Goal: Information Seeking & Learning: Learn about a topic

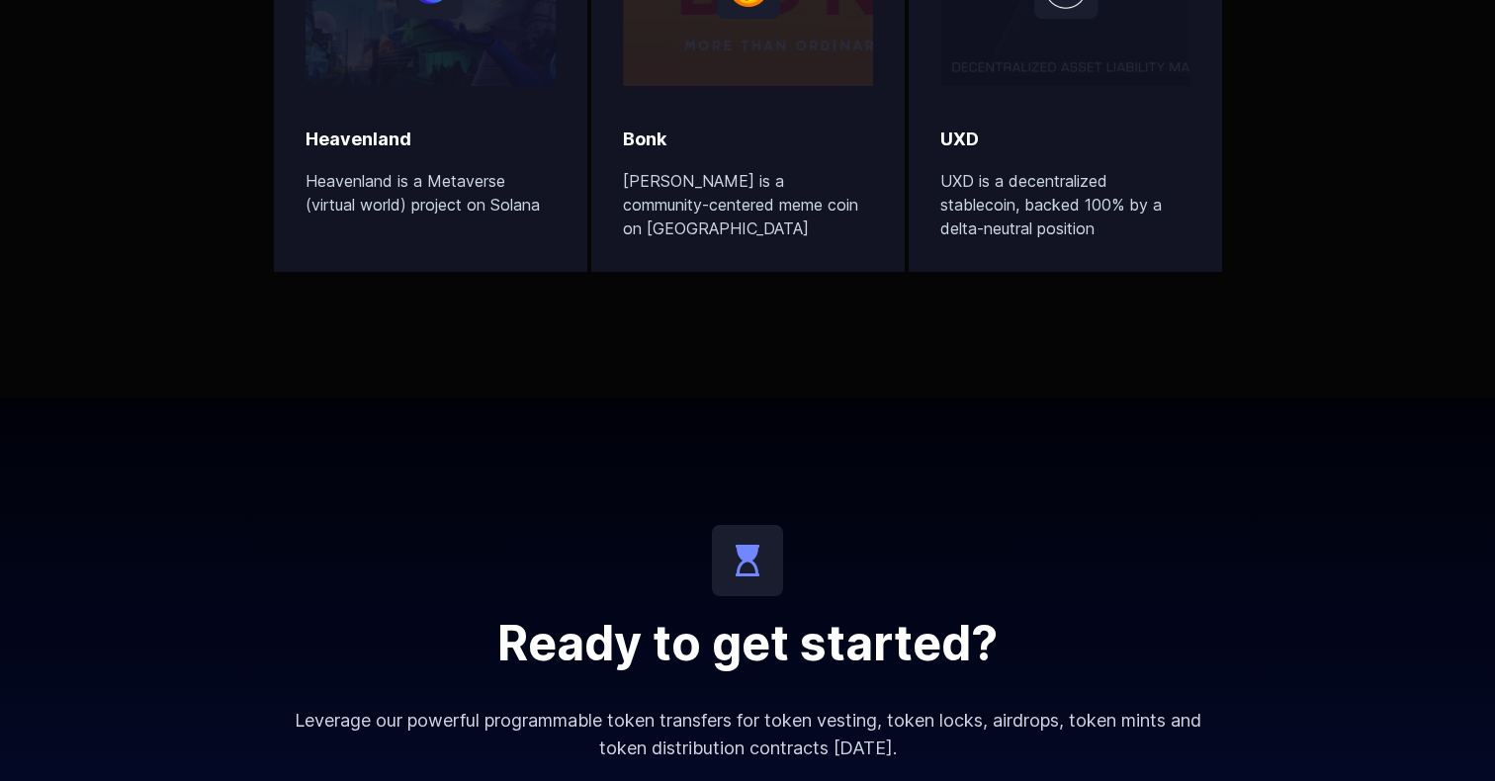
scroll to position [7462, 0]
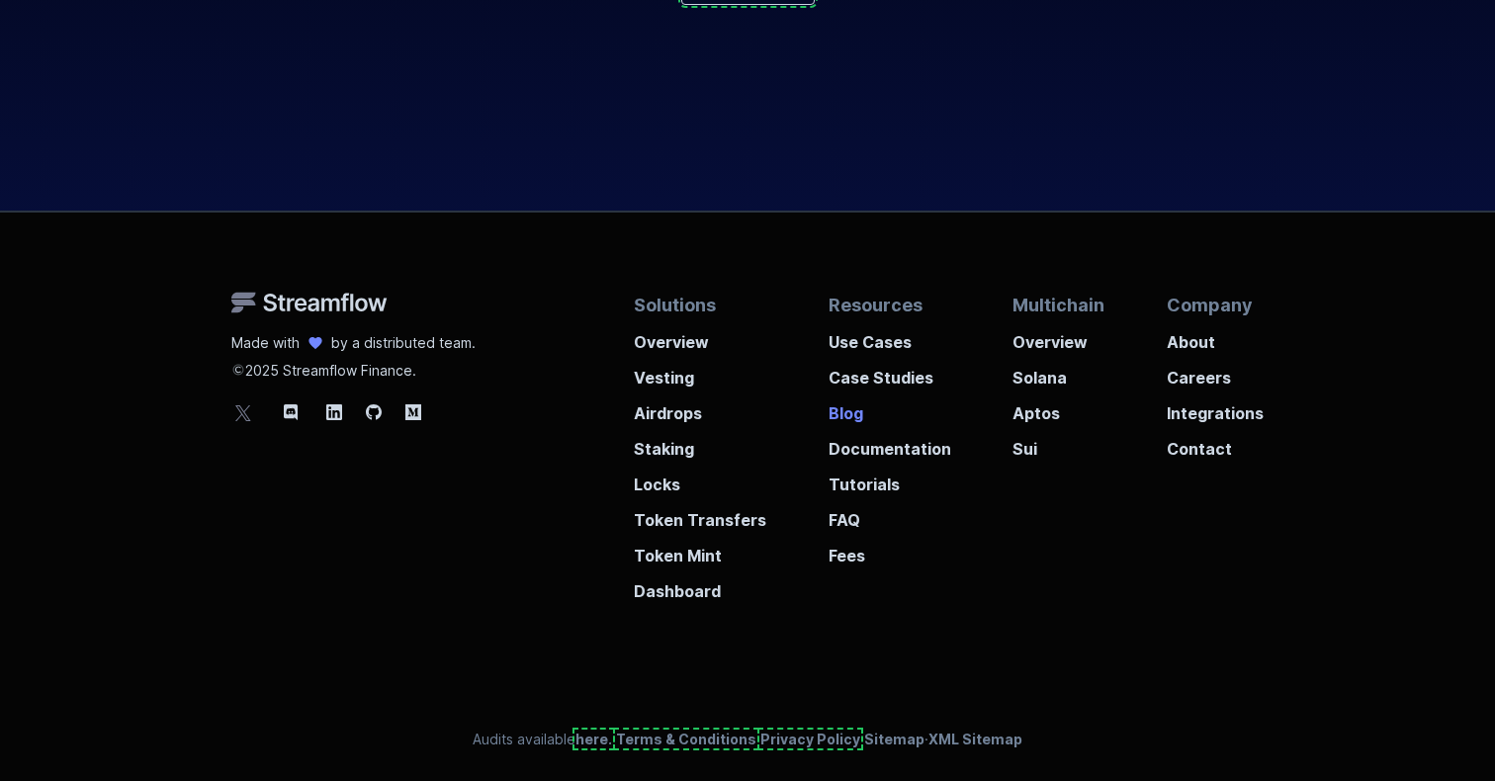
click at [858, 413] on p "Blog" at bounding box center [890, 408] width 123 height 36
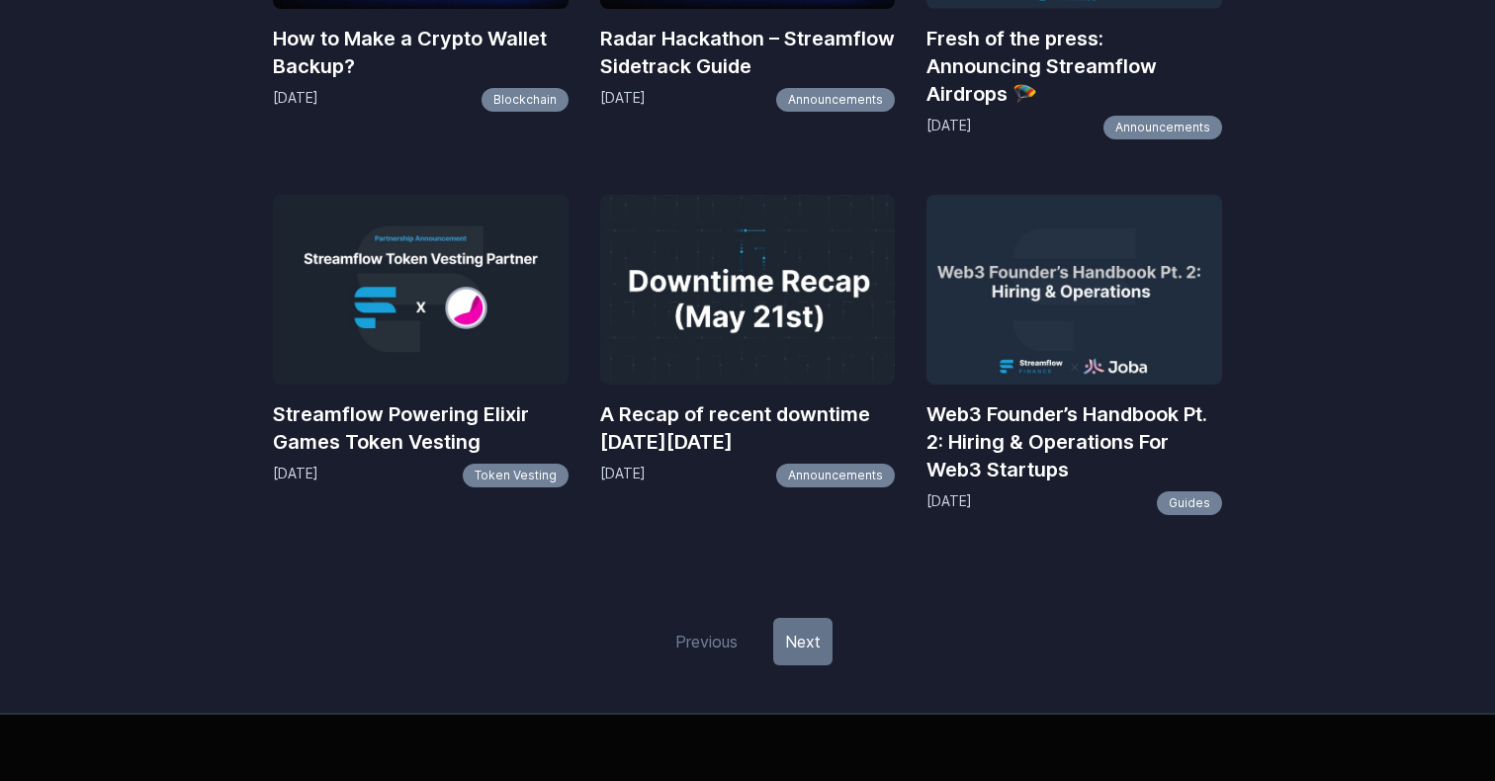
scroll to position [2243, 0]
click at [811, 649] on link "Next" at bounding box center [802, 641] width 59 height 47
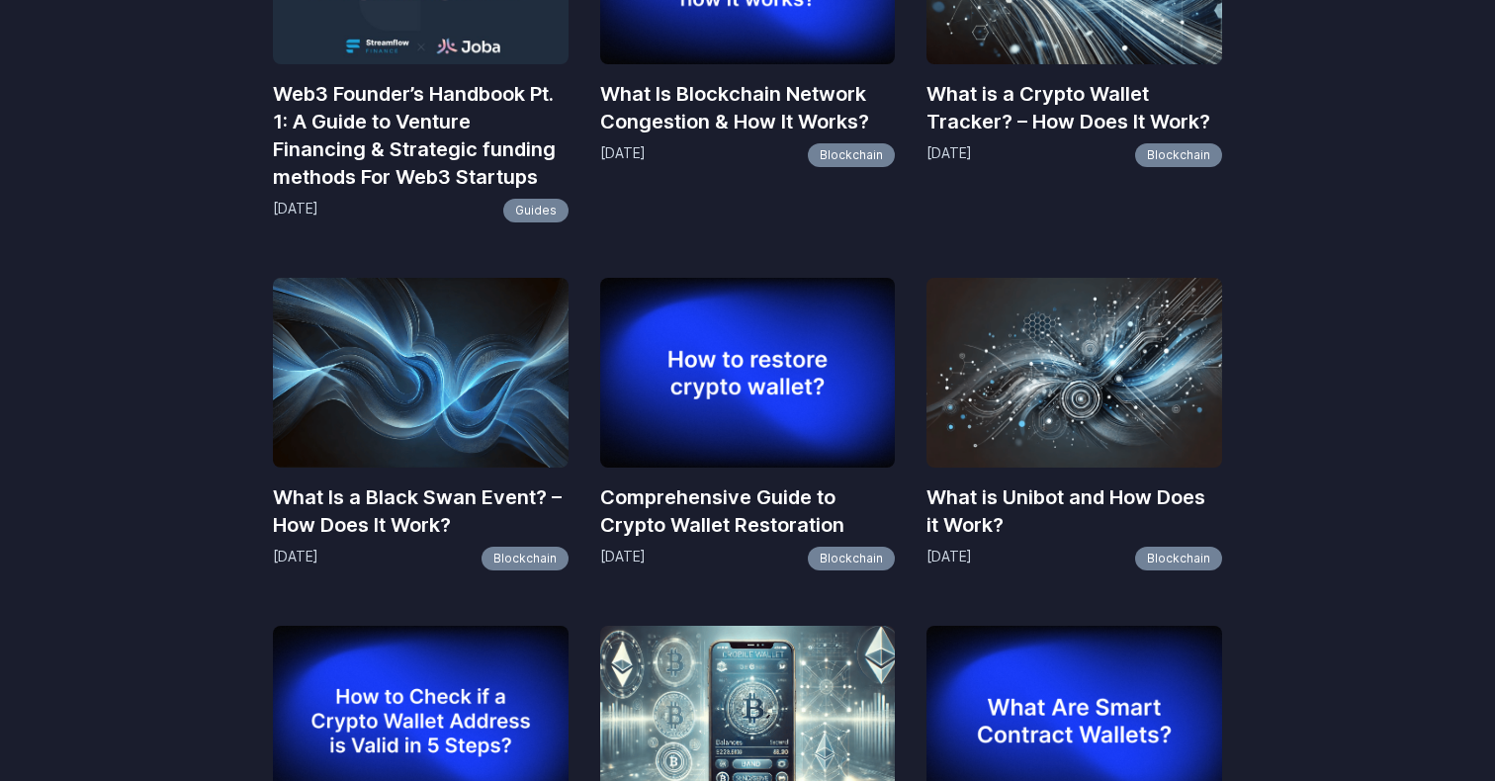
scroll to position [1095, 0]
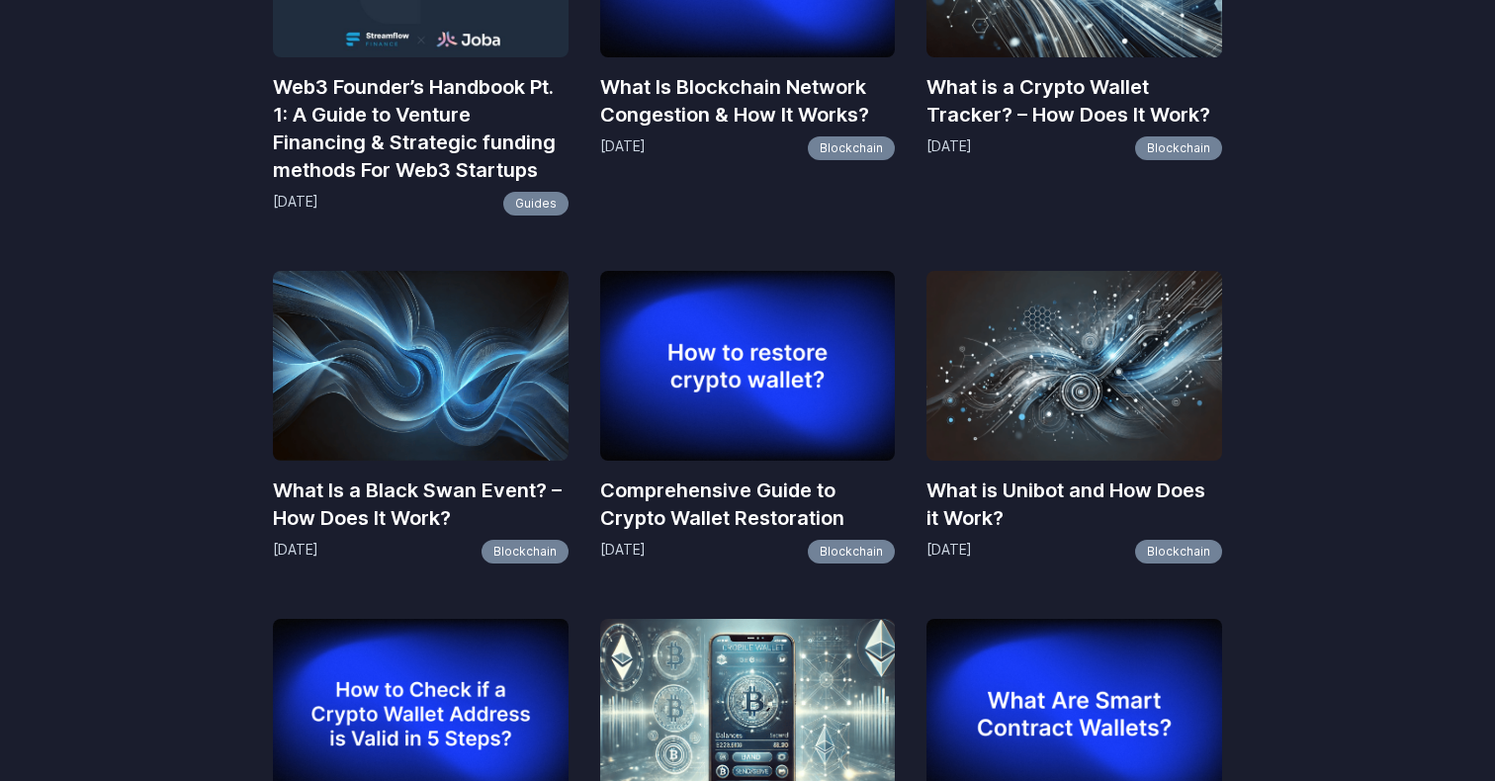
click at [1014, 99] on h3 "What is a Crypto Wallet Tracker? – How Does It Work?" at bounding box center [1075, 100] width 296 height 55
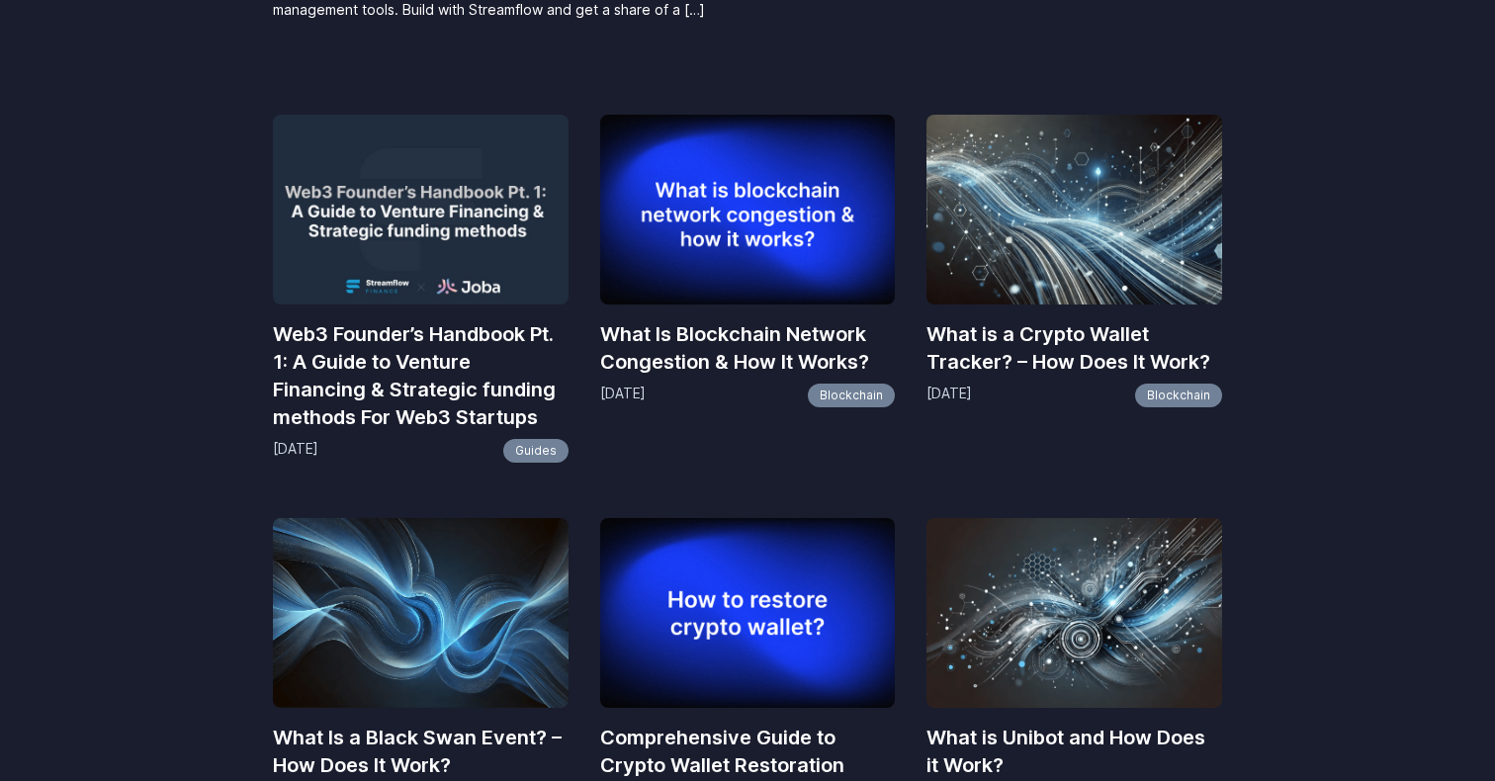
scroll to position [847, 0]
click at [636, 372] on h3 "What Is Blockchain Network Congestion & How It Works?" at bounding box center [748, 348] width 296 height 55
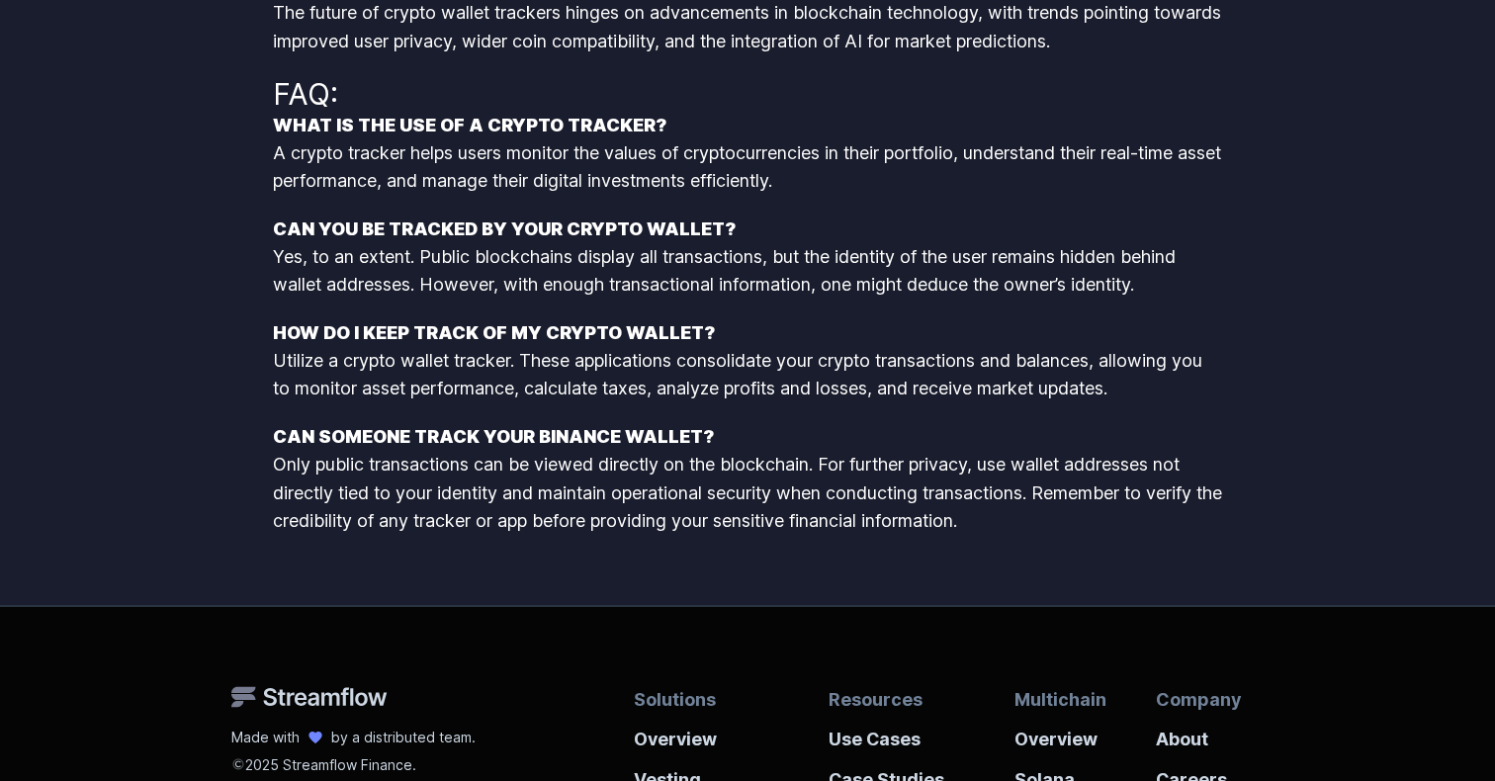
scroll to position [3765, 0]
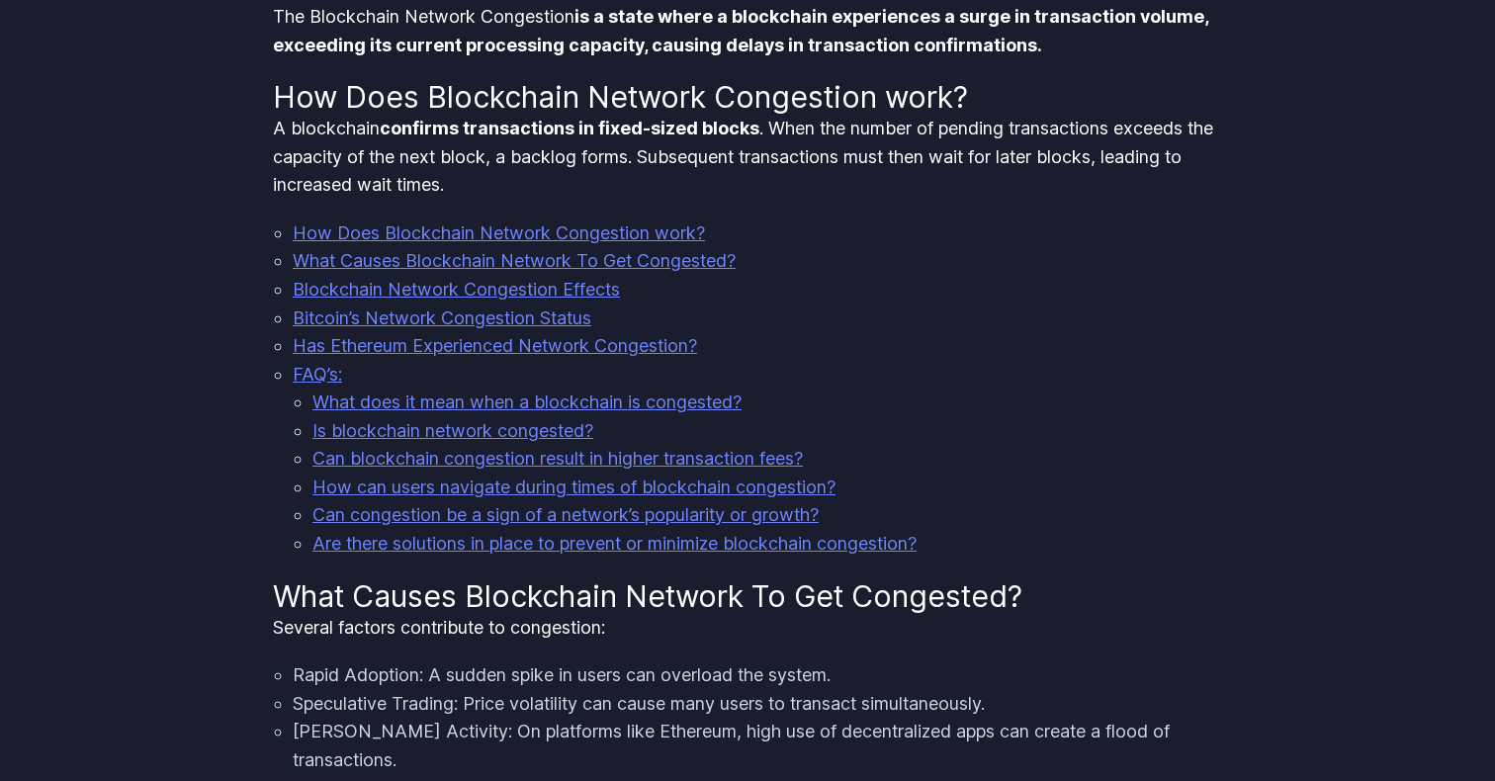
scroll to position [901, 0]
click at [414, 229] on link "How Does Blockchain Network Congestion work?" at bounding box center [499, 232] width 412 height 21
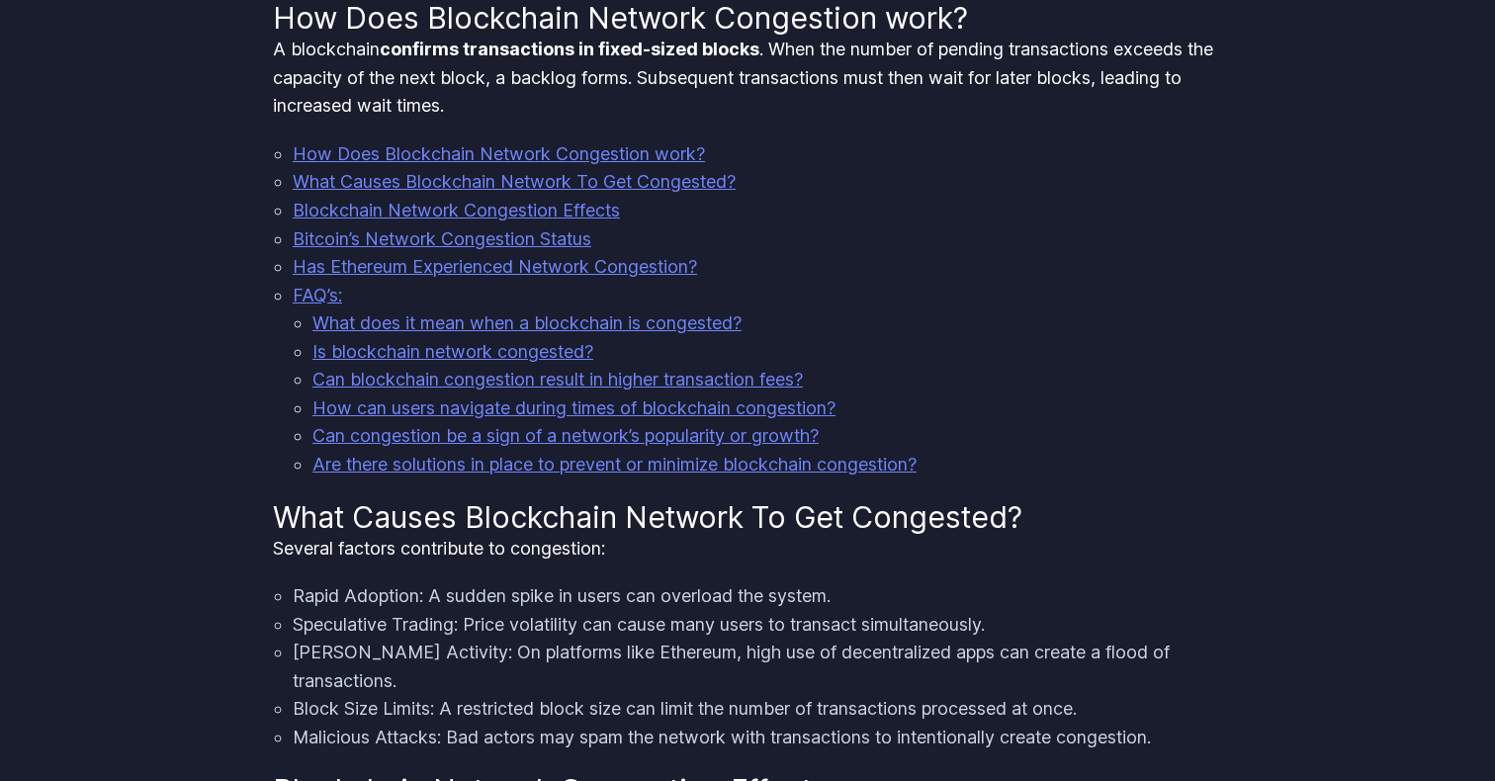
click at [419, 280] on li "Has Ethereum Experienced Network Congestion?" at bounding box center [758, 267] width 930 height 29
click at [419, 268] on link "Has Ethereum Experienced Network Congestion?" at bounding box center [495, 266] width 404 height 21
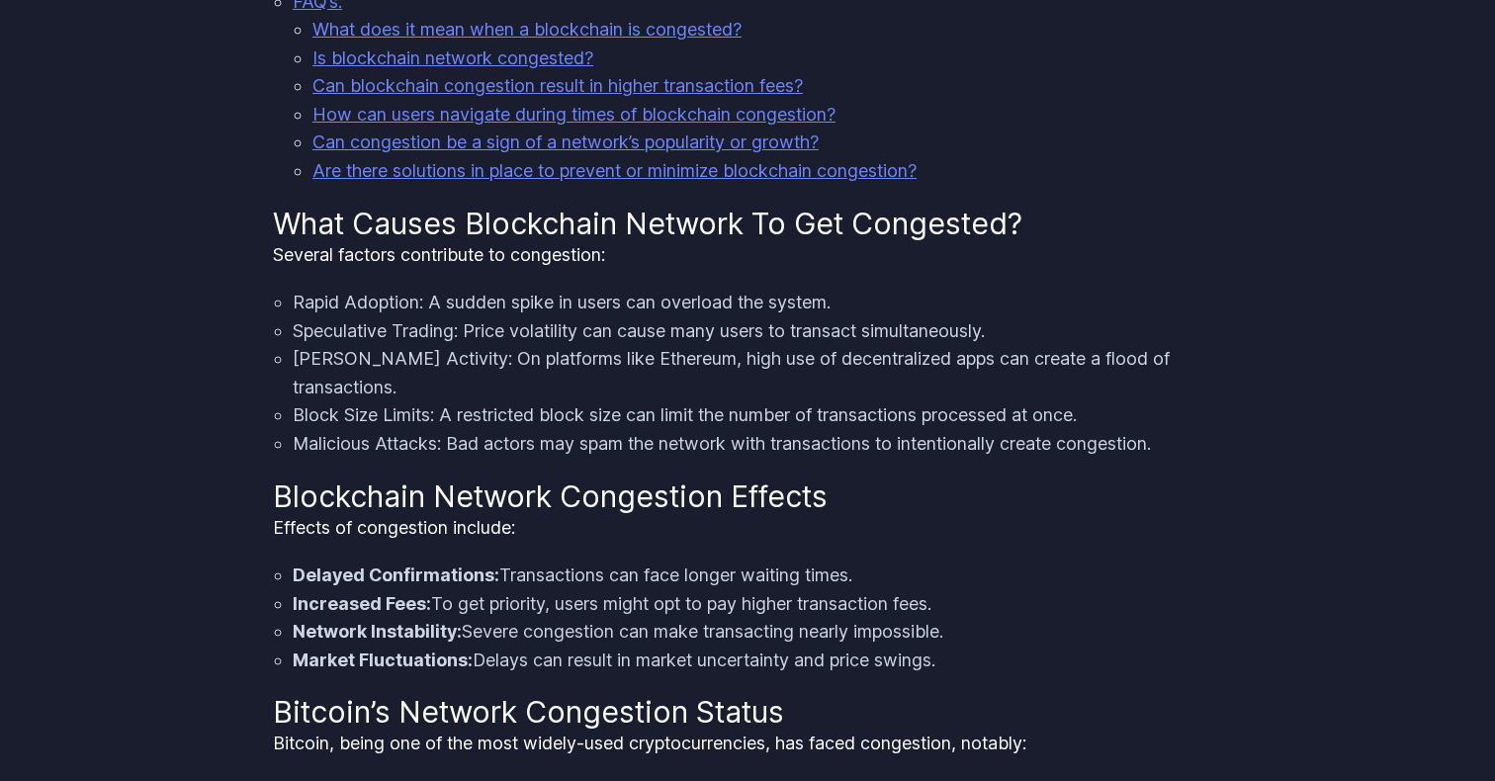
scroll to position [1282, 0]
